Goal: Transaction & Acquisition: Purchase product/service

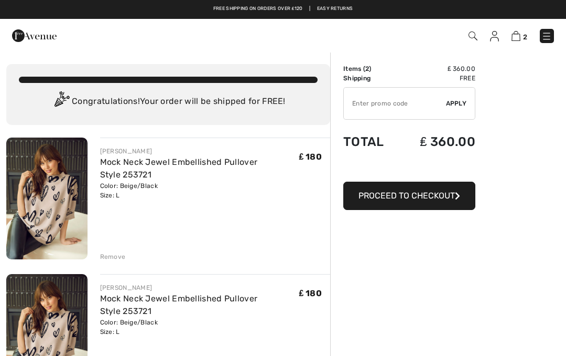
click at [112, 260] on div "Remove" at bounding box center [113, 256] width 26 height 9
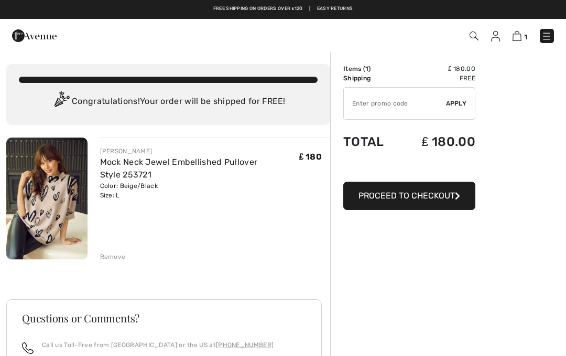
click at [449, 196] on span "Proceed to Checkout" at bounding box center [407, 195] width 96 height 10
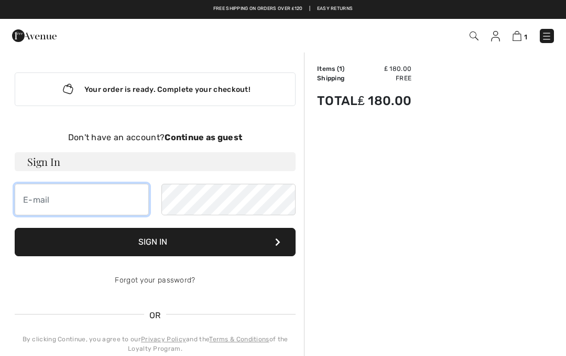
click at [33, 191] on input "email" at bounding box center [82, 199] width 134 height 31
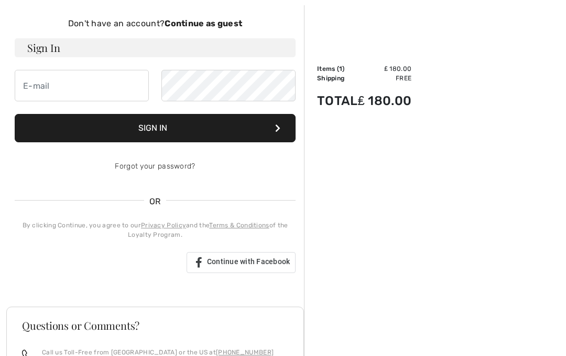
type input "diane.eley@gmail.com"
click at [243, 129] on button "Sign In" at bounding box center [155, 128] width 281 height 28
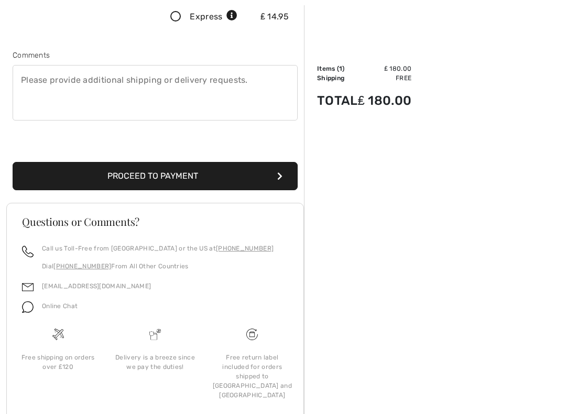
scroll to position [291, 0]
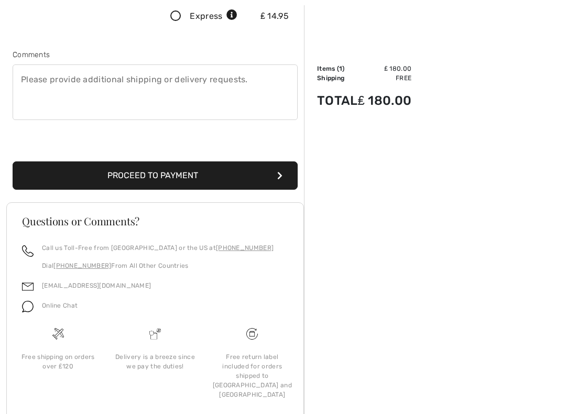
click at [268, 186] on button "Proceed to Payment" at bounding box center [155, 176] width 285 height 28
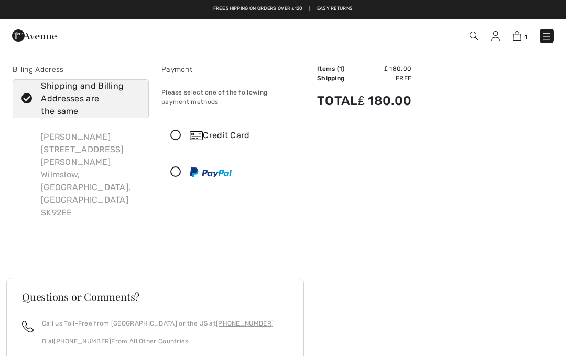
click at [178, 137] on icon at bounding box center [176, 135] width 28 height 11
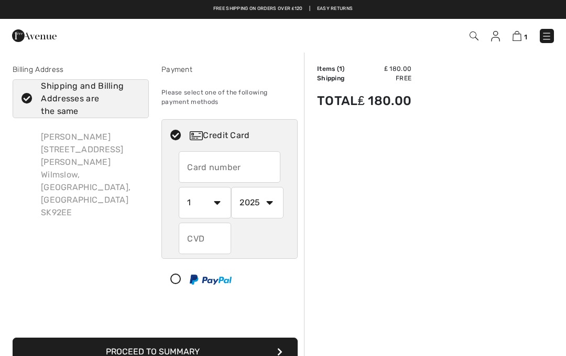
click at [199, 167] on input "text" at bounding box center [230, 166] width 102 height 31
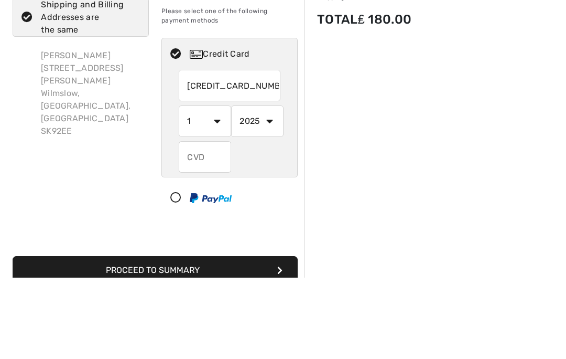
type input "[CREDIT_CARD_NUMBER]"
click at [220, 187] on select "1 2 3 4 5 6 7 8 9 10 11 12" at bounding box center [205, 202] width 52 height 31
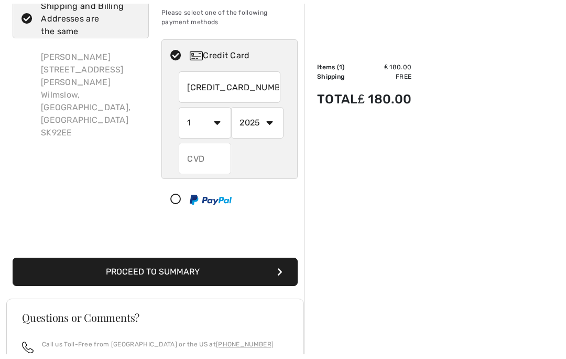
scroll to position [81, 0]
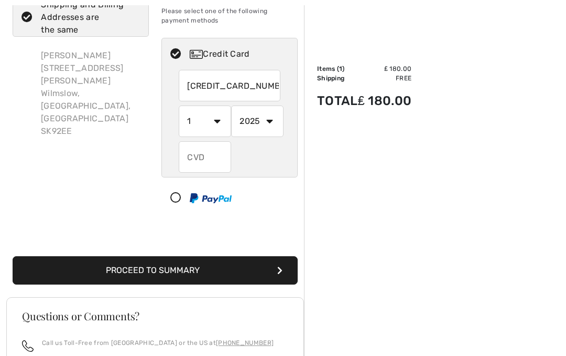
select select "4"
click at [276, 123] on select "2025 2026 2027 2028 2029 2030 2031 2032 2033 2034 2035" at bounding box center [257, 120] width 52 height 31
select select "2028"
click at [196, 163] on input "text" at bounding box center [205, 156] width 52 height 31
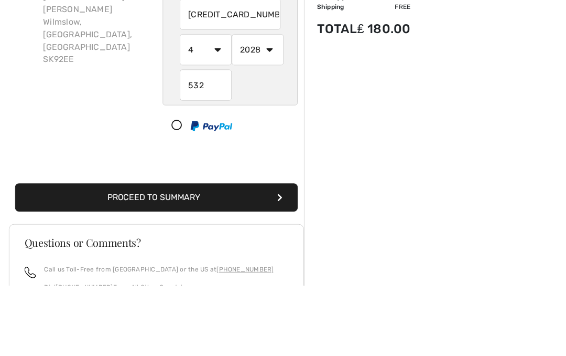
scroll to position [153, 0]
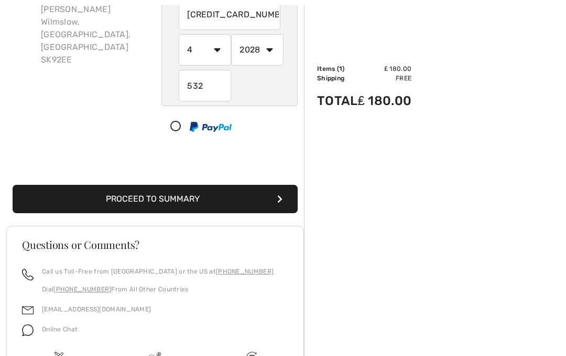
type input "532"
click at [285, 202] on button "Proceed to Summary" at bounding box center [155, 199] width 285 height 28
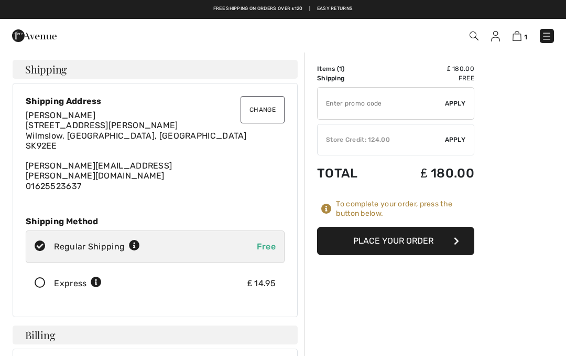
click at [423, 246] on button "Place Your Order" at bounding box center [395, 241] width 157 height 28
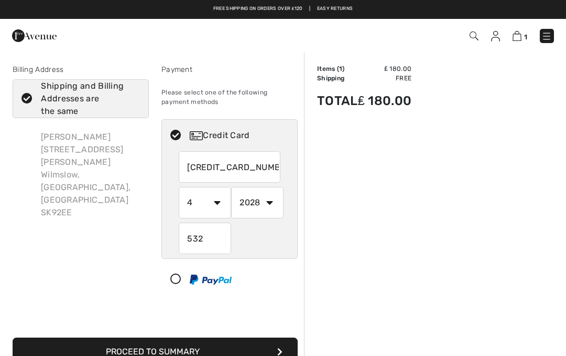
select select "4"
select select "2028"
click at [221, 207] on select "1 2 3 4 5 6 7 8 9 10 11 12" at bounding box center [205, 202] width 52 height 31
radio input "true"
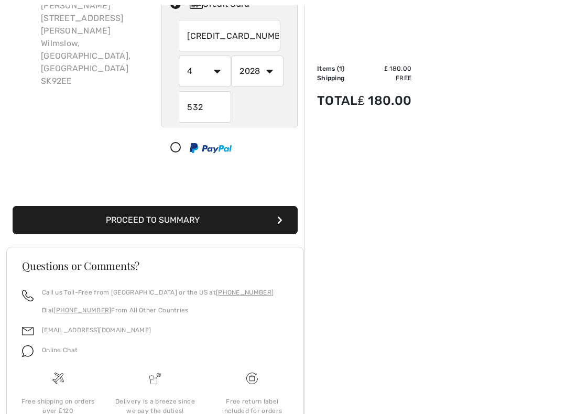
scroll to position [131, 0]
click at [278, 224] on button "Proceed to Summary" at bounding box center [155, 220] width 285 height 28
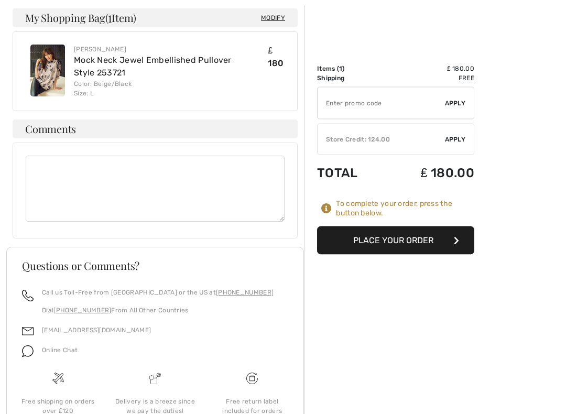
scroll to position [512, 0]
click at [400, 241] on button "Place Your Order" at bounding box center [395, 241] width 157 height 28
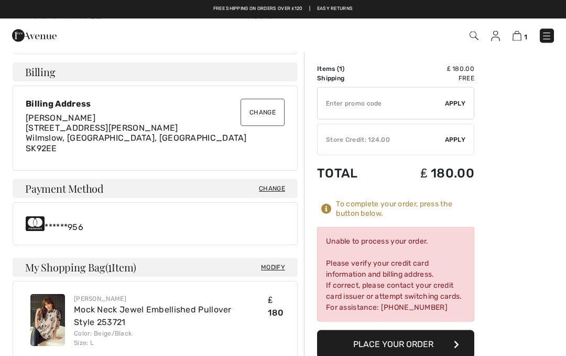
scroll to position [253, 0]
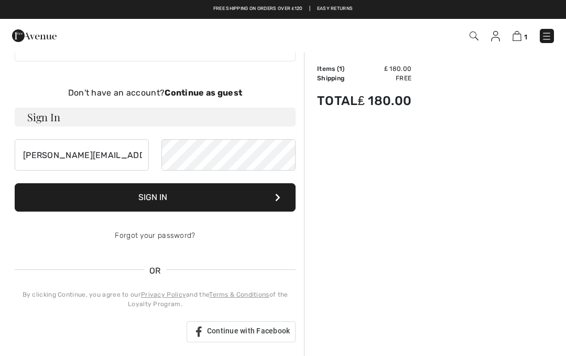
scroll to position [44, 0]
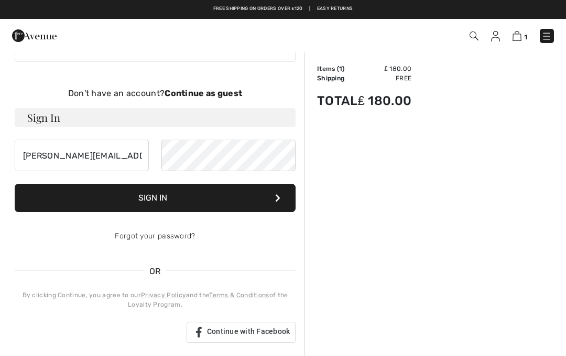
click at [236, 203] on button "Sign In" at bounding box center [155, 198] width 281 height 28
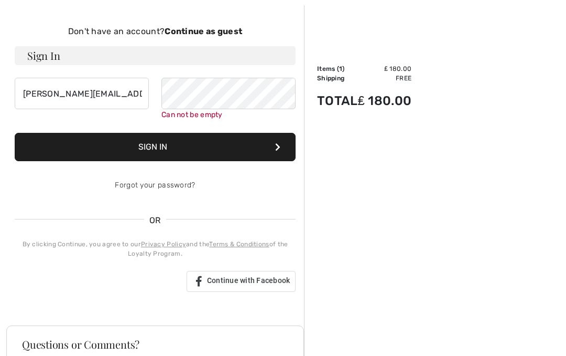
scroll to position [108, 0]
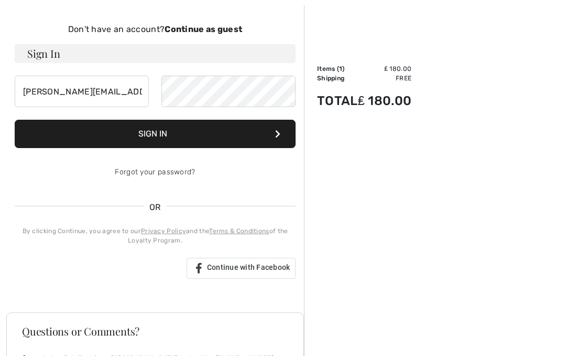
click at [40, 136] on button "Sign In" at bounding box center [155, 134] width 281 height 28
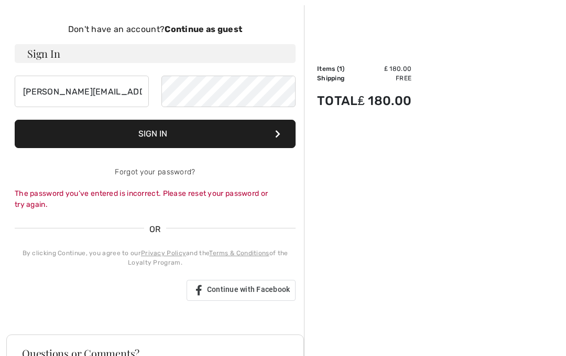
click at [182, 170] on link "Forgot your password?" at bounding box center [155, 171] width 80 height 9
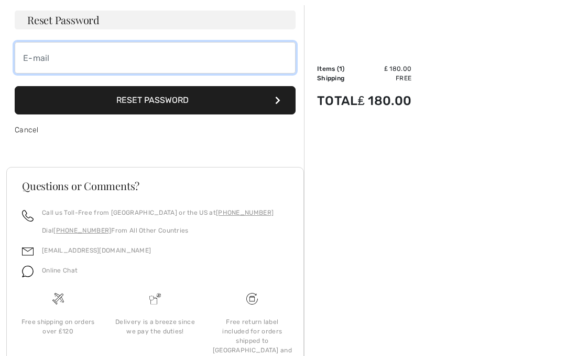
click at [35, 59] on input "email" at bounding box center [155, 57] width 281 height 31
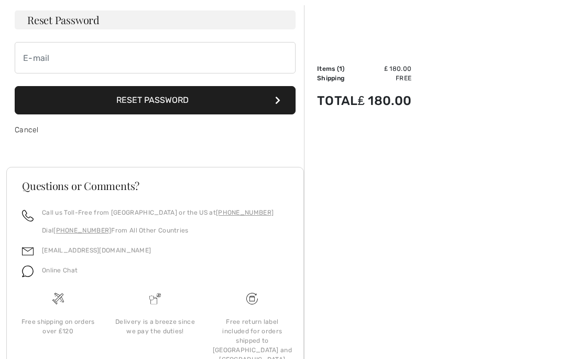
type input "diane.eley@gmail.com"
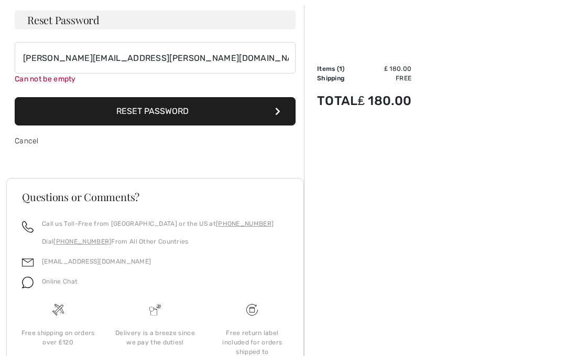
click at [187, 113] on button "Reset Password" at bounding box center [155, 111] width 281 height 28
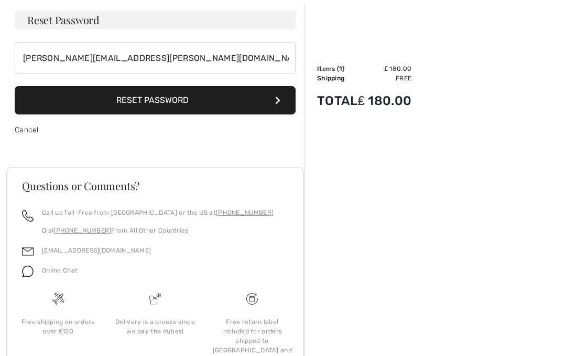
click at [157, 20] on h3 "Reset Password" at bounding box center [155, 19] width 281 height 19
click at [100, 23] on h3 "Reset Password" at bounding box center [155, 19] width 281 height 19
click at [281, 102] on button "Reset Password" at bounding box center [155, 100] width 281 height 28
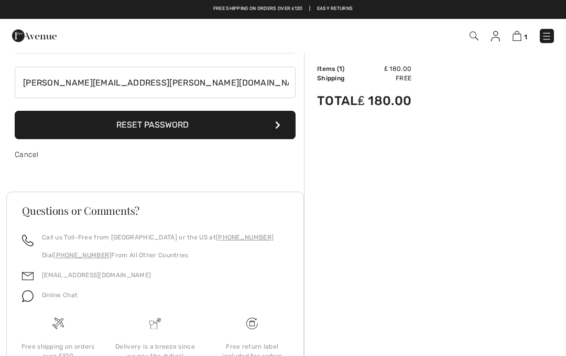
scroll to position [0, 0]
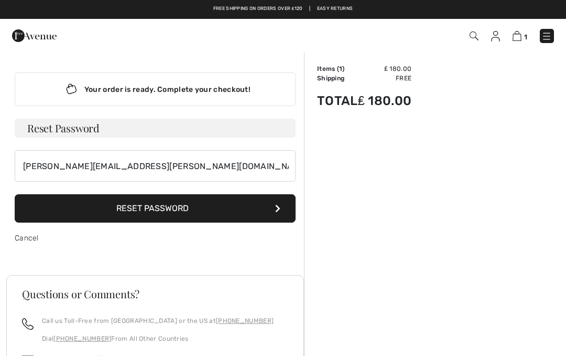
click at [254, 95] on div "Your order is ready. Complete your checkout!" at bounding box center [155, 89] width 281 height 34
click at [73, 87] on icon "Lottie animation" at bounding box center [68, 89] width 10 height 8
click at [87, 91] on div "Your order is ready. Complete your checkout!" at bounding box center [155, 89] width 281 height 34
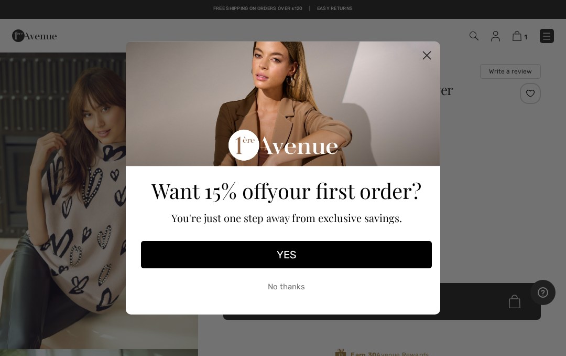
click at [418, 259] on button "YES" at bounding box center [286, 254] width 291 height 27
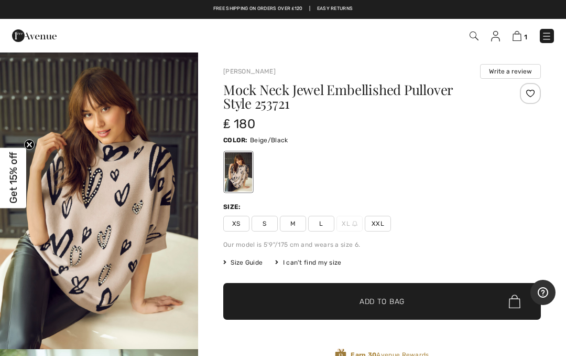
click at [521, 38] on img at bounding box center [517, 36] width 9 height 10
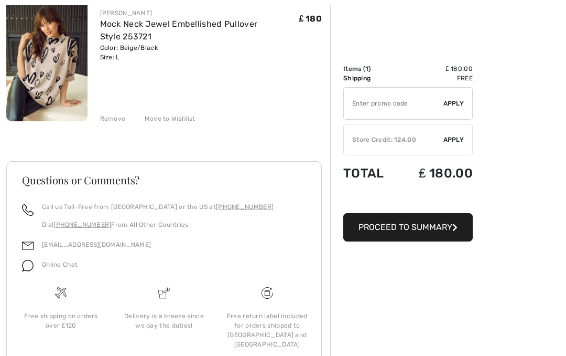
scroll to position [174, 0]
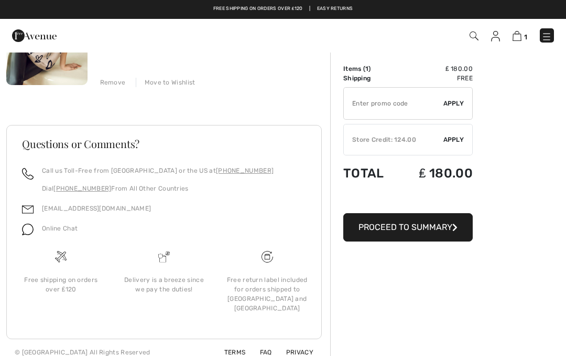
click at [450, 139] on span "Apply" at bounding box center [454, 139] width 21 height 9
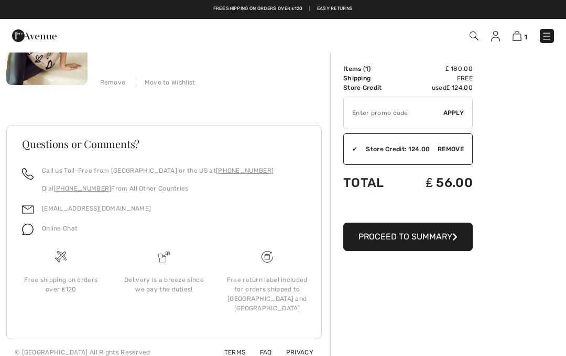
click at [452, 230] on button "Proceed to Summary" at bounding box center [408, 236] width 130 height 28
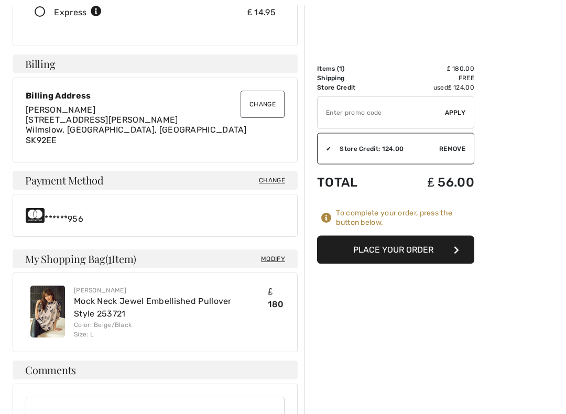
scroll to position [271, 0]
click at [277, 176] on span "Change" at bounding box center [272, 180] width 26 height 9
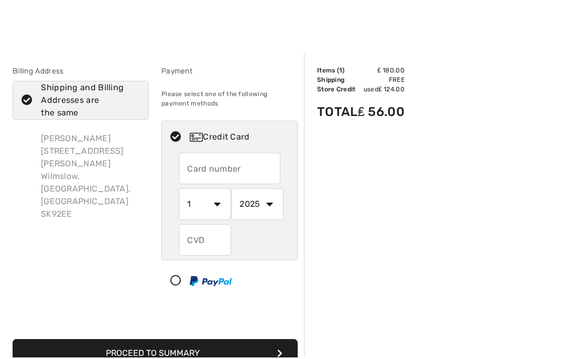
scroll to position [19, 0]
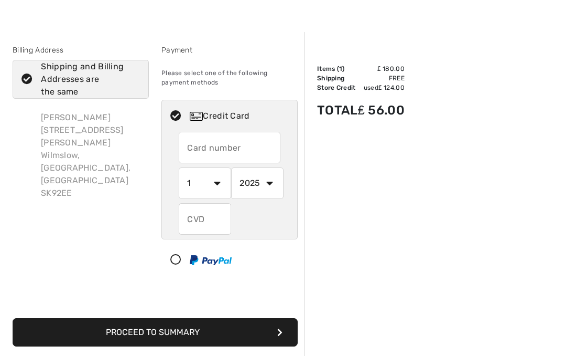
click at [187, 143] on input "text" at bounding box center [230, 147] width 102 height 31
radio input "true"
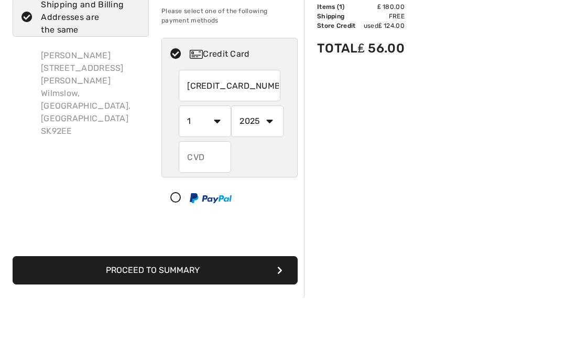
type input "[CREDIT_CARD_NUMBER]"
click at [218, 167] on select "1 2 3 4 5 6 7 8 9 10 11 12" at bounding box center [205, 182] width 52 height 31
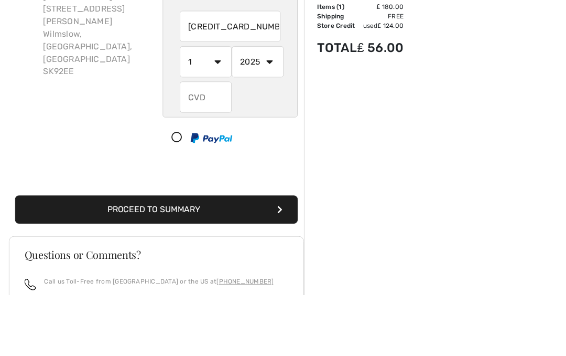
radio input "true"
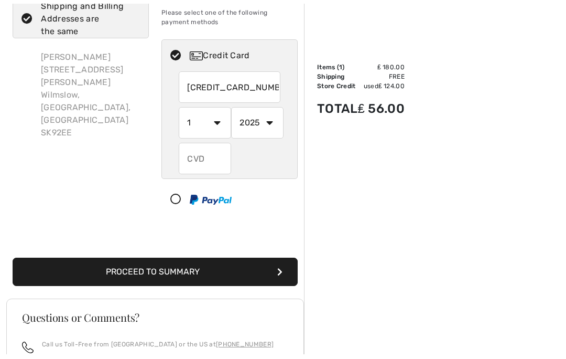
scroll to position [81, 0]
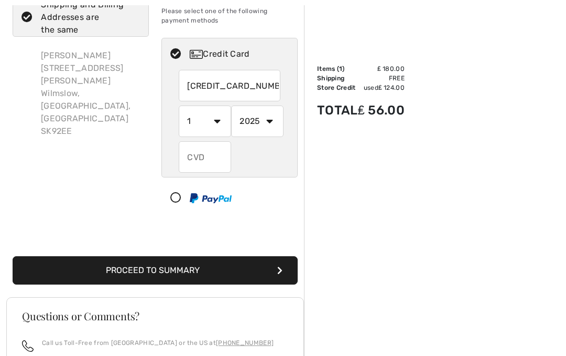
select select "9"
click at [274, 124] on select "2025 2026 2027 2028 2029 2030 2031 2032 2033 2034 2035" at bounding box center [257, 120] width 52 height 31
radio input "true"
select select "2026"
click at [205, 158] on input "text" at bounding box center [205, 156] width 52 height 31
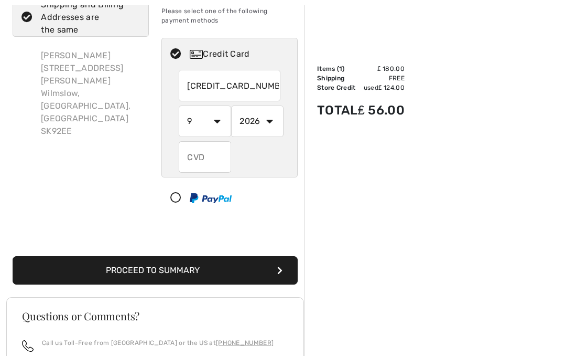
radio input "true"
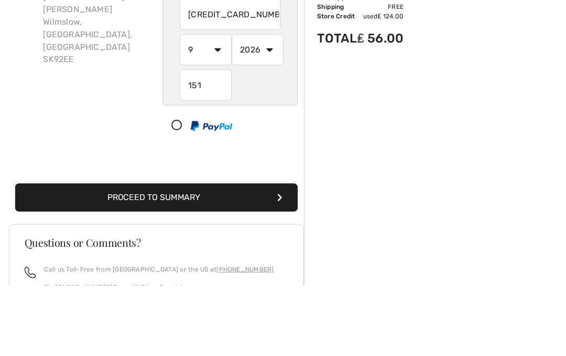
scroll to position [153, 0]
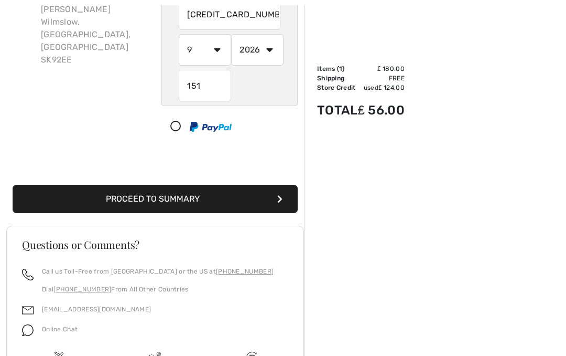
type input "151"
click at [235, 204] on button "Proceed to Summary" at bounding box center [155, 199] width 285 height 28
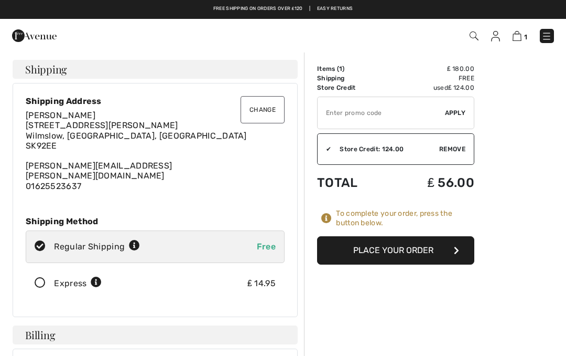
click at [419, 256] on button "Place Your Order" at bounding box center [395, 250] width 157 height 28
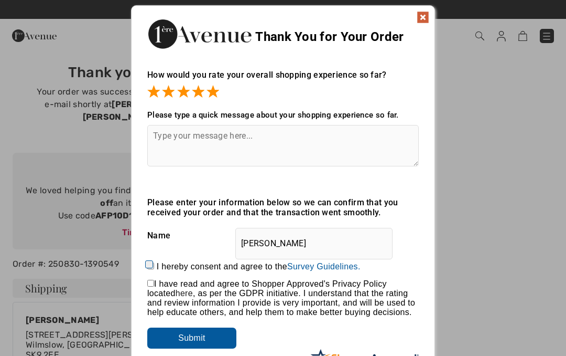
click at [425, 18] on img at bounding box center [423, 17] width 13 height 13
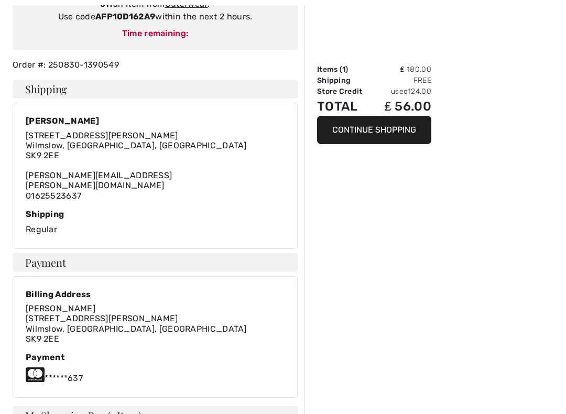
scroll to position [199, 0]
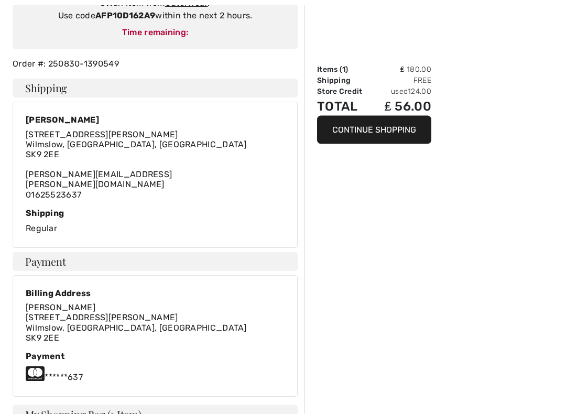
click at [565, 170] on div "Order Summary Items ( 1 ) ₤ 180.00 Shipping Free Store Credit used 124.00 Total…" at bounding box center [435, 306] width 262 height 909
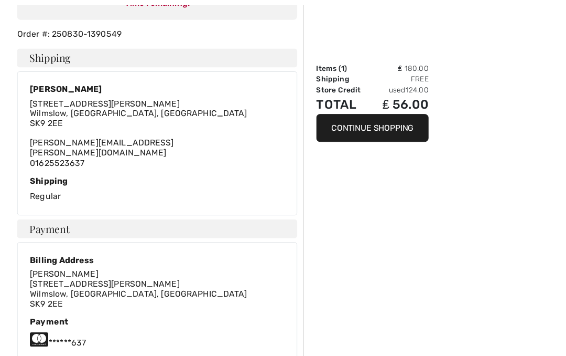
scroll to position [229, 0]
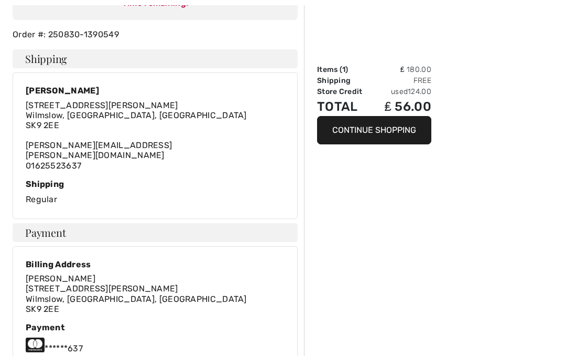
click at [390, 133] on button "Continue Shopping" at bounding box center [374, 130] width 114 height 28
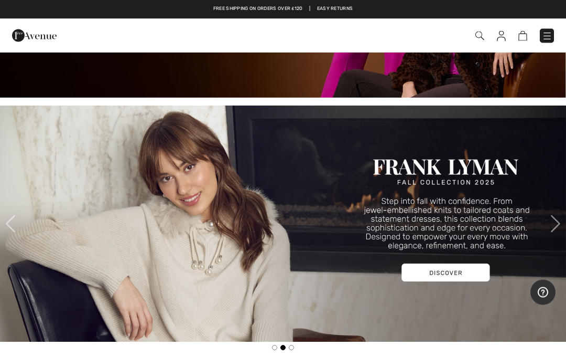
scroll to position [240, 0]
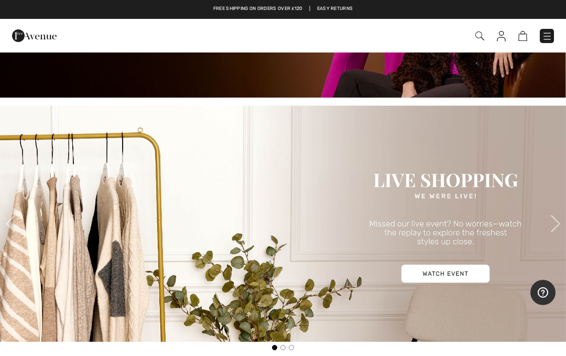
click at [456, 278] on img at bounding box center [283, 223] width 566 height 236
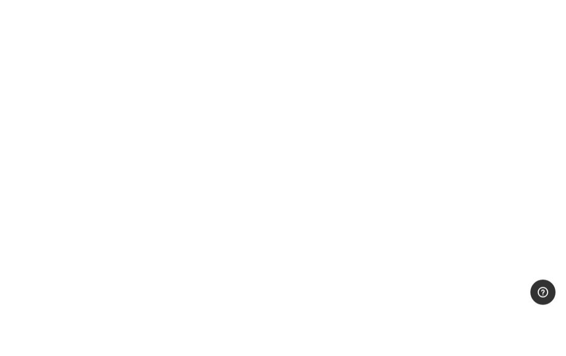
scroll to position [149, 0]
